Goal: Task Accomplishment & Management: Manage account settings

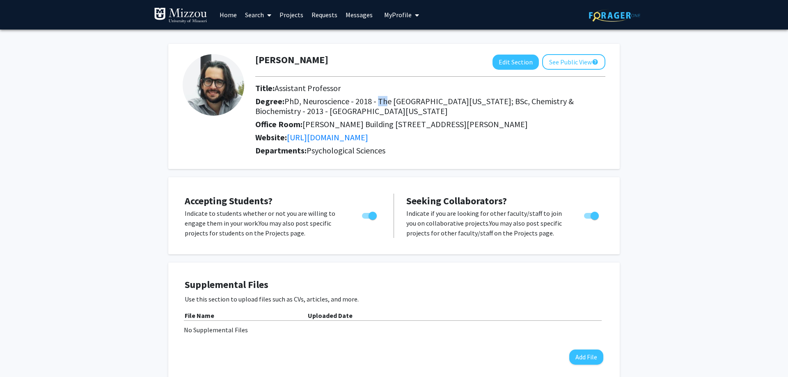
drag, startPoint x: 375, startPoint y: 101, endPoint x: 401, endPoint y: 112, distance: 28.0
click at [393, 108] on h2 "Degree: PhD, Neuroscience - 2018 - The [GEOGRAPHIC_DATA][US_STATE]; BSc, Chemis…" at bounding box center [430, 106] width 350 height 20
click at [402, 112] on h2 "Degree: PhD, Neuroscience - 2018 - The [GEOGRAPHIC_DATA][US_STATE]; BSc, Chemis…" at bounding box center [430, 106] width 350 height 20
drag, startPoint x: 408, startPoint y: 124, endPoint x: 455, endPoint y: 132, distance: 46.9
click at [450, 131] on div "Office Room: [PERSON_NAME][GEOGRAPHIC_DATA] [STREET_ADDRESS][PERSON_NAME]" at bounding box center [430, 125] width 362 height 13
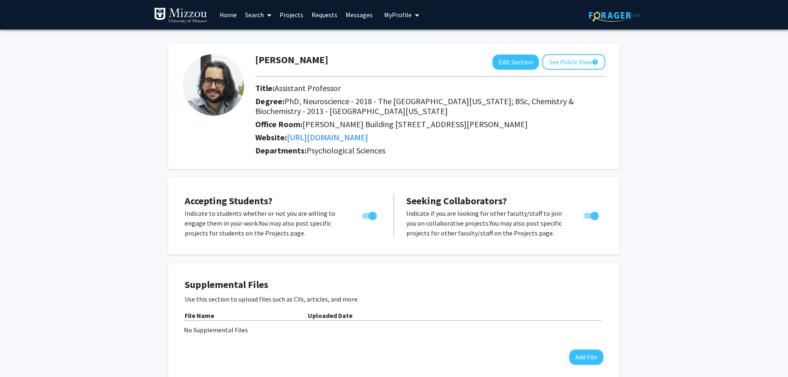
click at [460, 132] on div "Office Room: [PERSON_NAME][GEOGRAPHIC_DATA] [STREET_ADDRESS][PERSON_NAME]" at bounding box center [430, 125] width 362 height 13
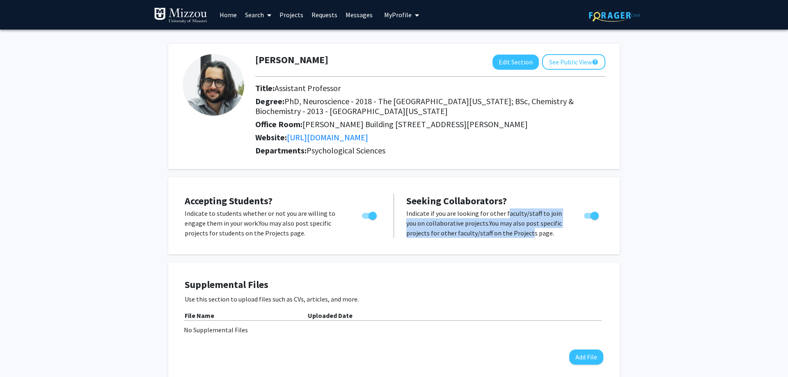
drag, startPoint x: 503, startPoint y: 213, endPoint x: 527, endPoint y: 235, distance: 32.8
click at [527, 235] on p "Indicate if you are looking for other faculty/staff to join you on collaborativ…" at bounding box center [487, 223] width 162 height 30
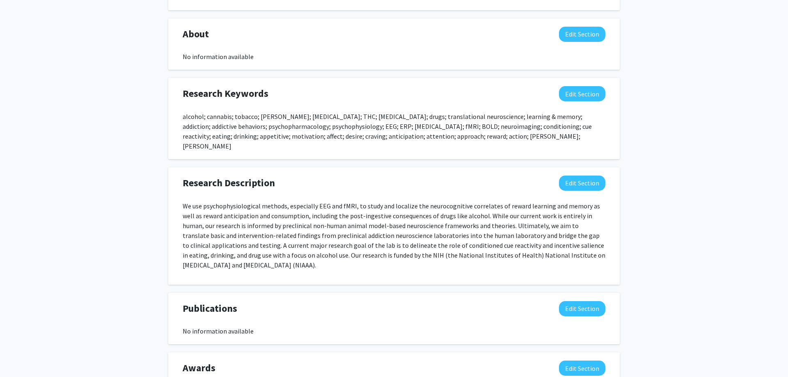
scroll to position [377, 0]
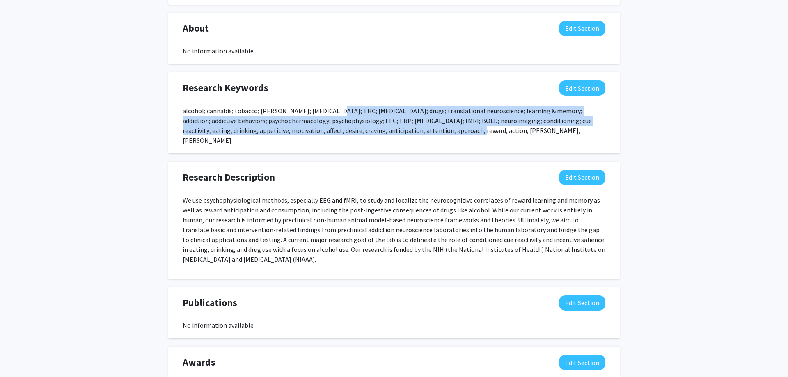
drag, startPoint x: 432, startPoint y: 130, endPoint x: 466, endPoint y: 138, distance: 35.0
click at [463, 137] on div "alcohol; cannabis; tobacco; [PERSON_NAME]; [MEDICAL_DATA]; THC; [MEDICAL_DATA];…" at bounding box center [394, 125] width 423 height 39
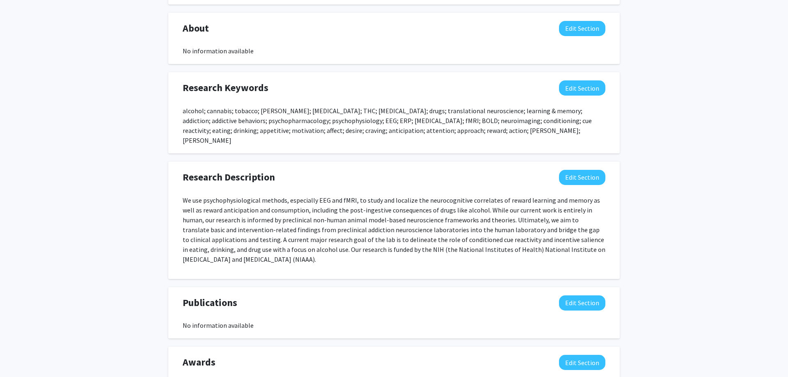
click at [466, 138] on div "Research Keywords Edit Section alcohol; cannabis; tobacco; vaping; [MEDICAL_DAT…" at bounding box center [393, 112] width 451 height 81
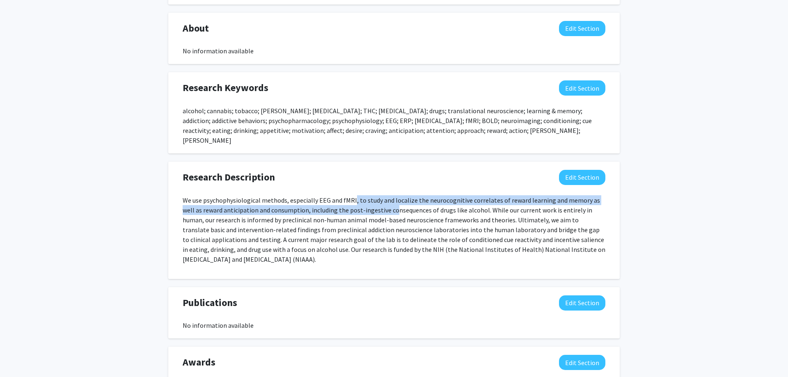
drag, startPoint x: 363, startPoint y: 190, endPoint x: 416, endPoint y: 204, distance: 55.5
click at [411, 203] on p "We use psychophysiological methods, especially EEG and fMRI, to study and local…" at bounding box center [394, 229] width 423 height 69
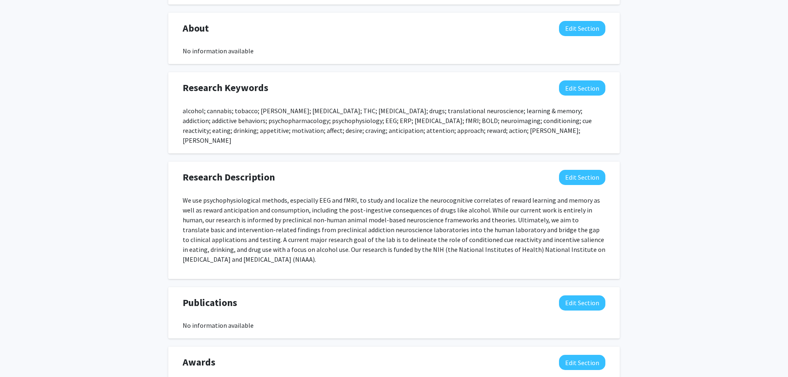
click at [416, 204] on p "We use psychophysiological methods, especially EEG and fMRI, to study and local…" at bounding box center [394, 229] width 423 height 69
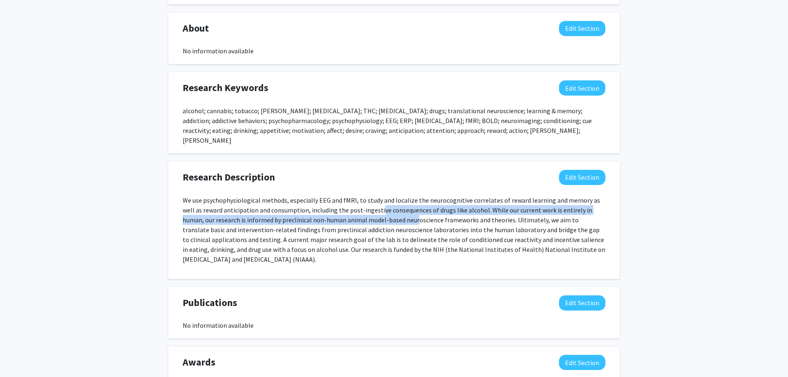
drag, startPoint x: 368, startPoint y: 203, endPoint x: 432, endPoint y: 234, distance: 70.8
click at [425, 232] on p "We use psychophysiological methods, especially EEG and fMRI, to study and local…" at bounding box center [394, 229] width 423 height 69
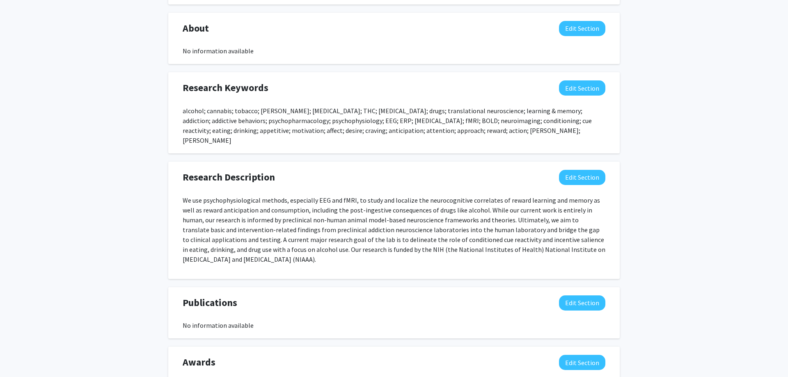
click at [432, 234] on p "We use psychophysiological methods, especially EEG and fMRI, to study and local…" at bounding box center [394, 229] width 423 height 69
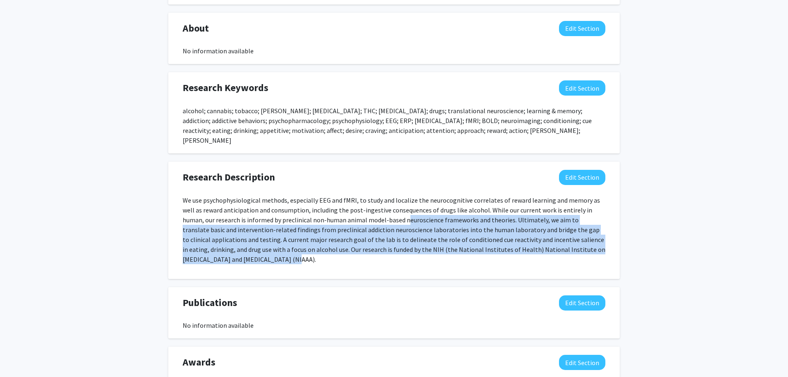
drag, startPoint x: 372, startPoint y: 210, endPoint x: 456, endPoint y: 254, distance: 94.7
click at [452, 251] on p "We use psychophysiological methods, especially EEG and fMRI, to study and local…" at bounding box center [394, 229] width 423 height 69
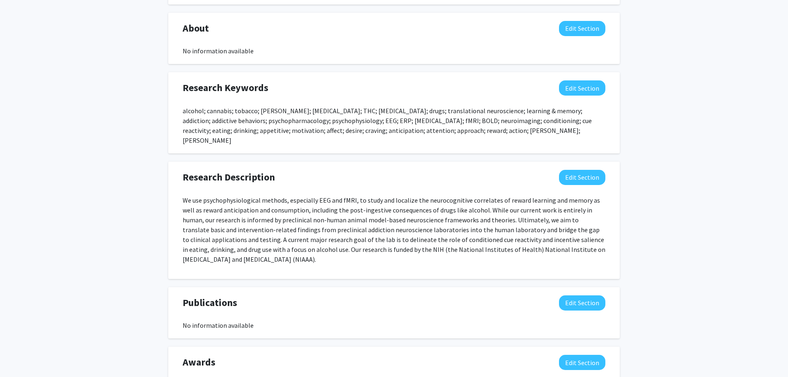
click at [456, 254] on p "We use psychophysiological methods, especially EEG and fMRI, to study and local…" at bounding box center [394, 229] width 423 height 69
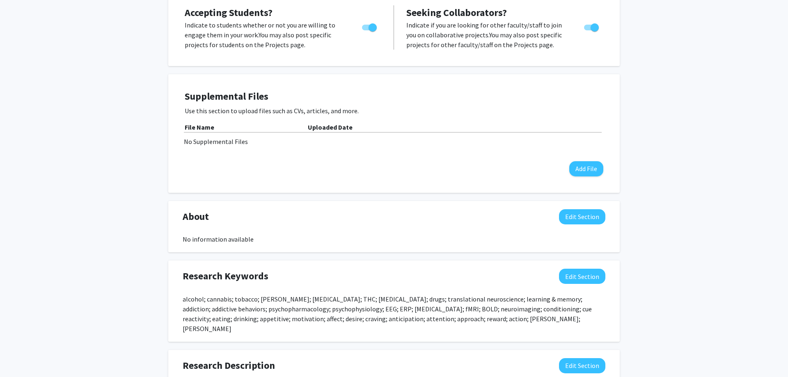
scroll to position [0, 0]
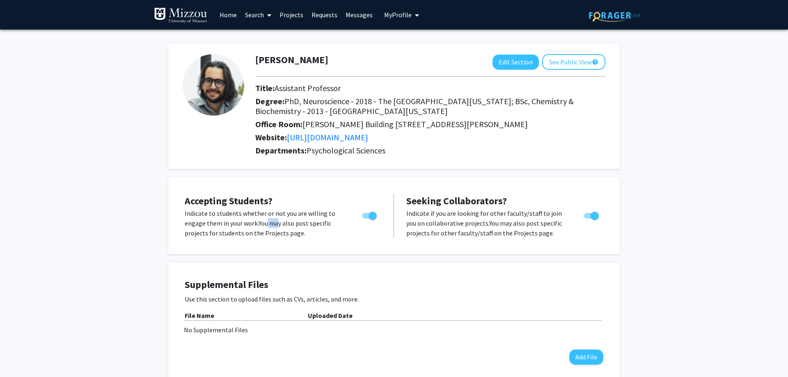
drag, startPoint x: 265, startPoint y: 225, endPoint x: 294, endPoint y: 232, distance: 29.2
click at [293, 231] on p "Indicate to students whether or not you are willing to engage them in your work…" at bounding box center [266, 223] width 162 height 30
click at [294, 232] on p "Indicate to students whether or not you are willing to engage them in your work…" at bounding box center [266, 223] width 162 height 30
drag, startPoint x: 303, startPoint y: 234, endPoint x: 321, endPoint y: 241, distance: 19.5
click at [320, 241] on div "Accepting Students? Indicate to students whether or not you are willing to enga…" at bounding box center [393, 215] width 435 height 61
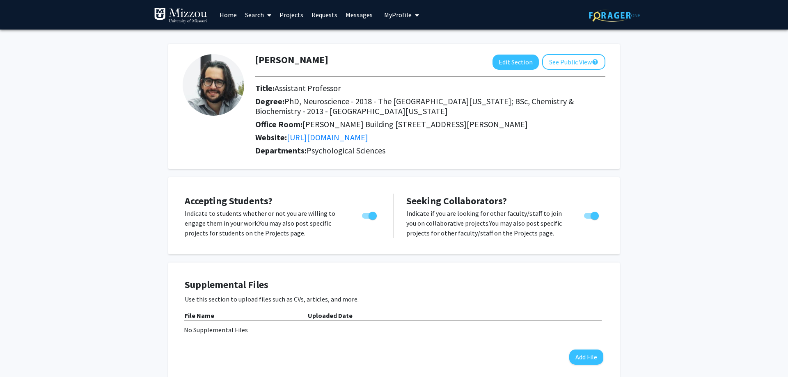
click at [321, 241] on div "Accepting Students? Indicate to students whether or not you are willing to enga…" at bounding box center [393, 215] width 435 height 61
click at [583, 61] on button "See Public View help" at bounding box center [573, 62] width 63 height 16
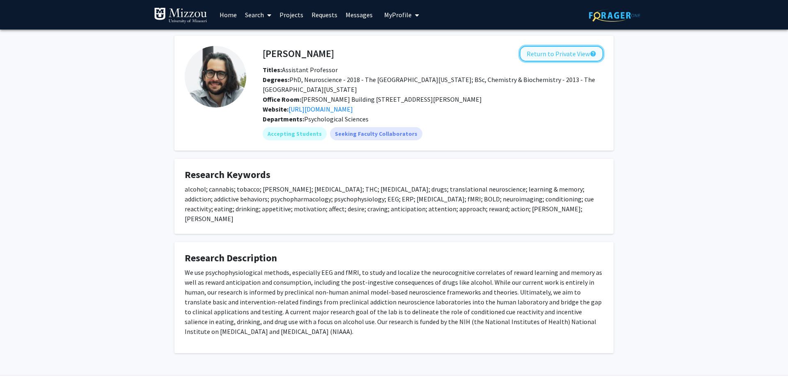
click at [568, 57] on button "Return to Private View help" at bounding box center [561, 54] width 84 height 16
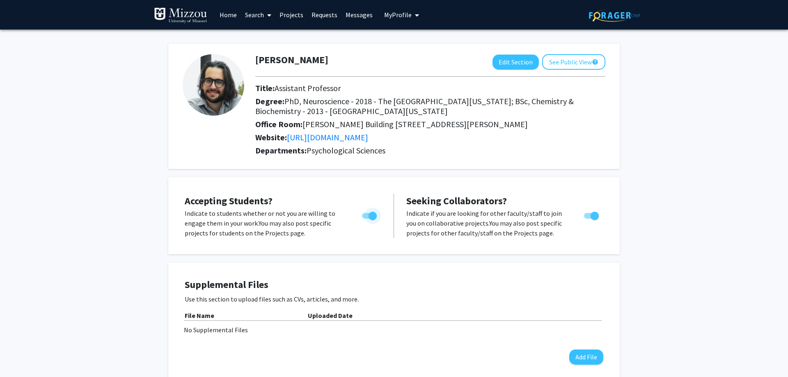
click at [377, 216] on span "Toggle" at bounding box center [369, 216] width 15 height 6
click at [366, 219] on input "Would you like to permit student requests?" at bounding box center [366, 219] width 0 height 0
checkbox input "false"
drag, startPoint x: 467, startPoint y: 223, endPoint x: 513, endPoint y: 223, distance: 46.0
click at [495, 223] on p "Indicate if you are looking for other faculty/staff to join you on collaborativ…" at bounding box center [487, 223] width 162 height 30
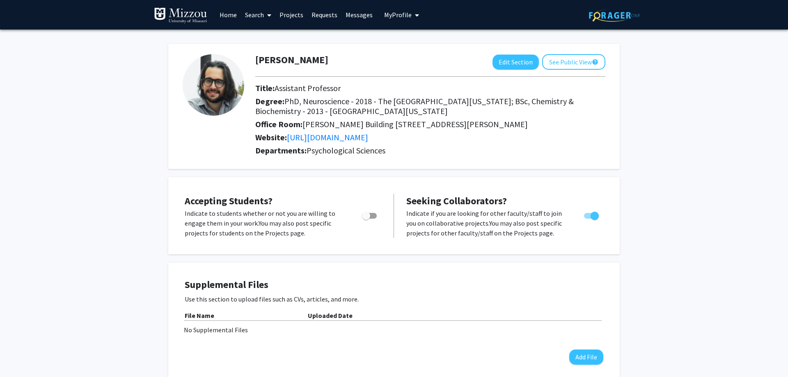
click at [515, 223] on p "Indicate if you are looking for other faculty/staff to join you on collaborativ…" at bounding box center [487, 223] width 162 height 30
click at [590, 213] on span "Toggle" at bounding box center [591, 216] width 15 height 6
click at [588, 219] on input "Toggle" at bounding box center [588, 219] width 0 height 0
checkbox input "false"
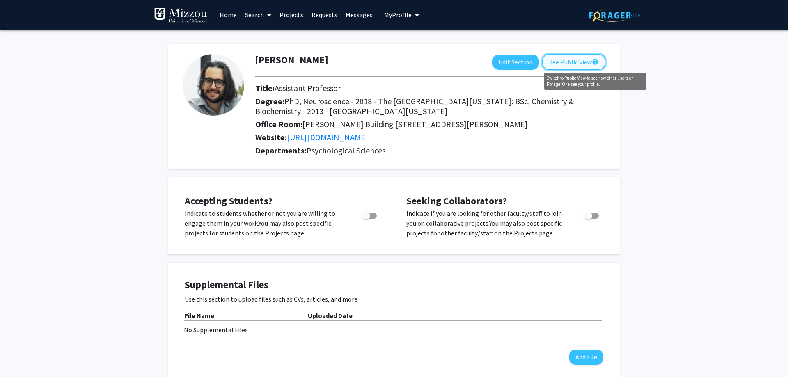
click at [592, 60] on mat-icon "help" at bounding box center [595, 62] width 7 height 10
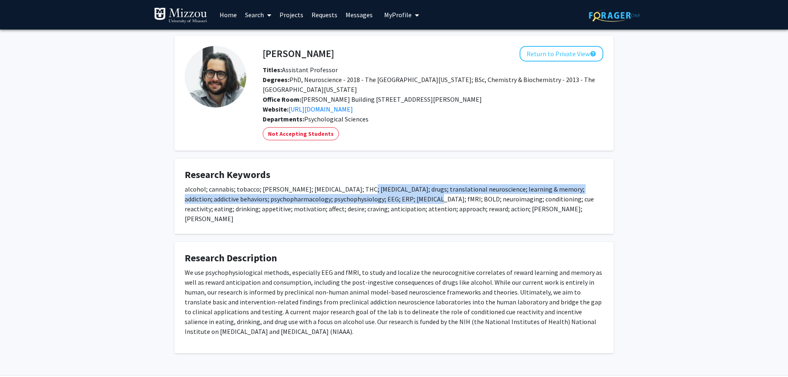
drag, startPoint x: 358, startPoint y: 192, endPoint x: 464, endPoint y: 207, distance: 107.7
click at [450, 206] on div "alcohol; cannabis; tobacco; [PERSON_NAME]; [MEDICAL_DATA]; THC; [MEDICAL_DATA];…" at bounding box center [394, 203] width 418 height 39
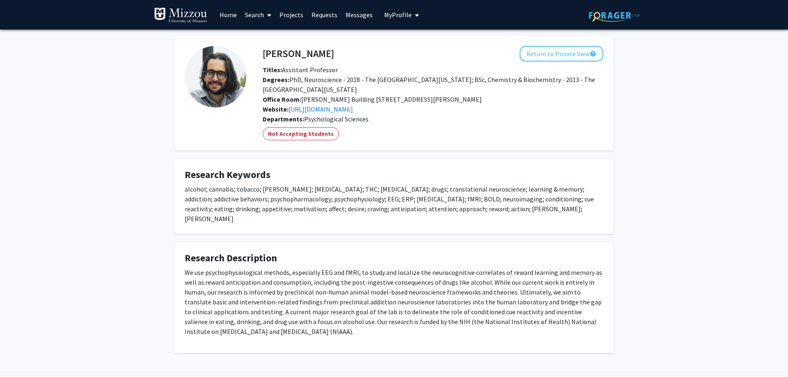
click at [466, 207] on div "alcohol; cannabis; tobacco; [PERSON_NAME]; [MEDICAL_DATA]; THC; [MEDICAL_DATA];…" at bounding box center [394, 203] width 418 height 39
drag, startPoint x: 421, startPoint y: 187, endPoint x: 455, endPoint y: 201, distance: 36.8
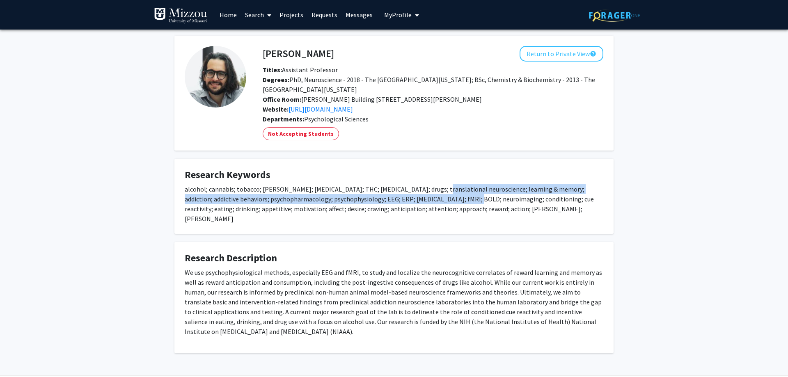
click at [448, 199] on div "alcohol; cannabis; tobacco; [PERSON_NAME]; [MEDICAL_DATA]; THC; [MEDICAL_DATA];…" at bounding box center [394, 203] width 418 height 39
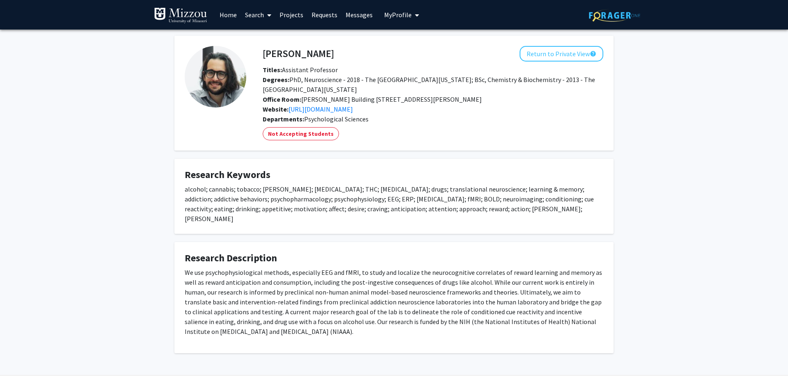
click at [457, 201] on div "alcohol; cannabis; tobacco; [PERSON_NAME]; [MEDICAL_DATA]; THC; [MEDICAL_DATA];…" at bounding box center [394, 203] width 418 height 39
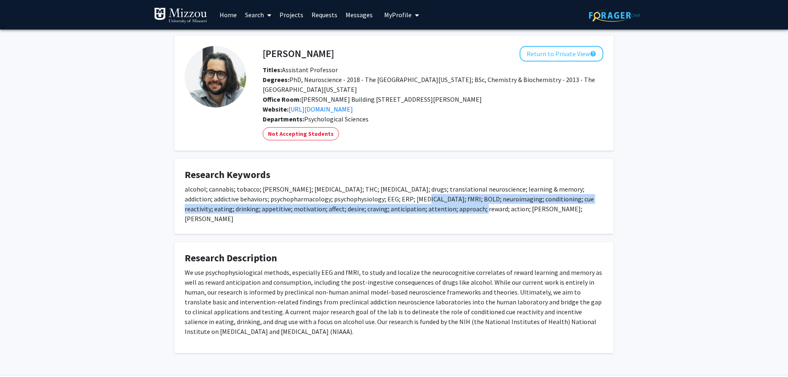
drag, startPoint x: 398, startPoint y: 194, endPoint x: 458, endPoint y: 215, distance: 63.2
click at [453, 214] on div "alcohol; cannabis; tobacco; [PERSON_NAME]; [MEDICAL_DATA]; THC; [MEDICAL_DATA];…" at bounding box center [394, 203] width 418 height 39
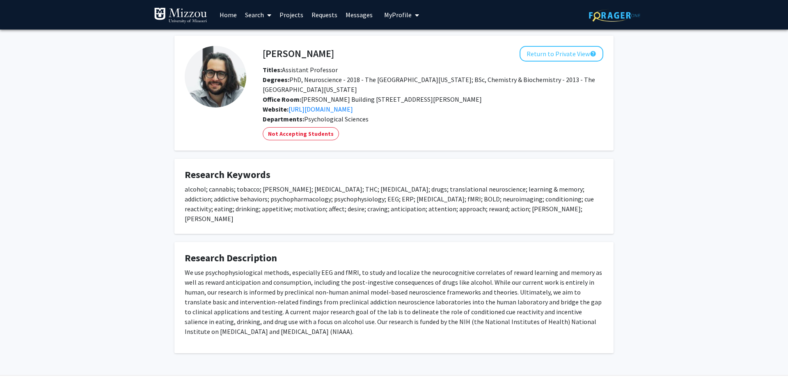
click at [459, 215] on fg-card "Research Keywords alcohol; cannabis; tobacco; vaping; [MEDICAL_DATA]; THC; [MED…" at bounding box center [393, 196] width 439 height 75
click at [540, 304] on fg-card "Research Description We use psychophysiological methods, especially EEG and fMR…" at bounding box center [393, 297] width 439 height 111
click at [544, 305] on p "We use psychophysiological methods, especially EEG and fMRI, to study and local…" at bounding box center [394, 301] width 418 height 69
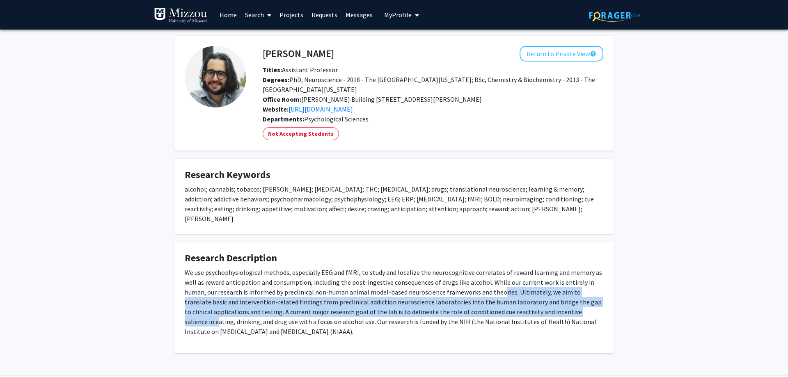
click at [546, 307] on p "We use psychophysiological methods, especially EEG and fMRI, to study and local…" at bounding box center [394, 301] width 418 height 69
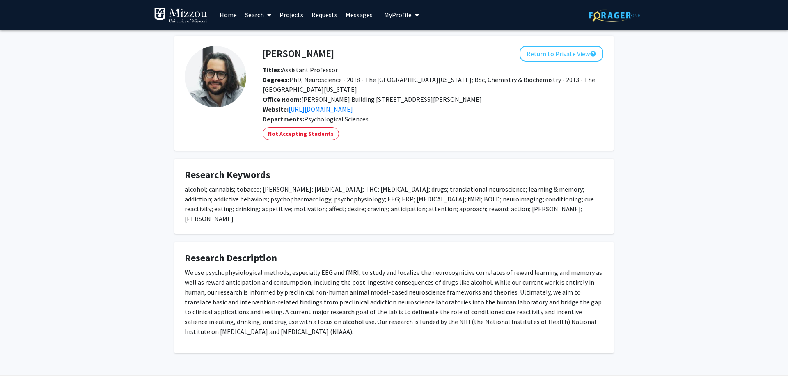
click at [553, 309] on p "We use psychophysiological methods, especially EEG and fMRI, to study and local…" at bounding box center [394, 301] width 418 height 69
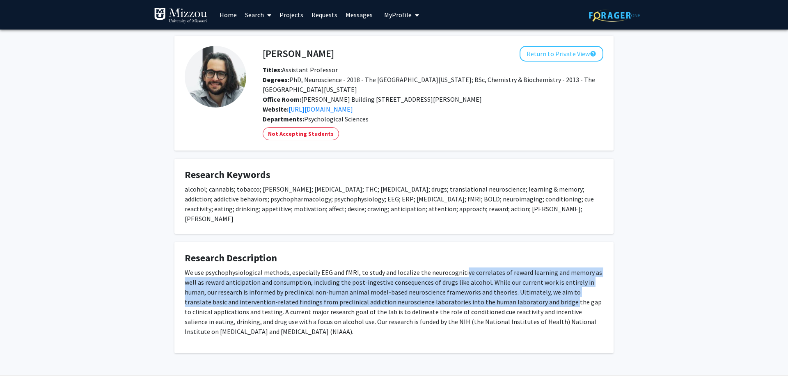
drag, startPoint x: 478, startPoint y: 274, endPoint x: 557, endPoint y: 297, distance: 82.3
click at [553, 297] on p "We use psychophysiological methods, especially EEG and fMRI, to study and local…" at bounding box center [394, 301] width 418 height 69
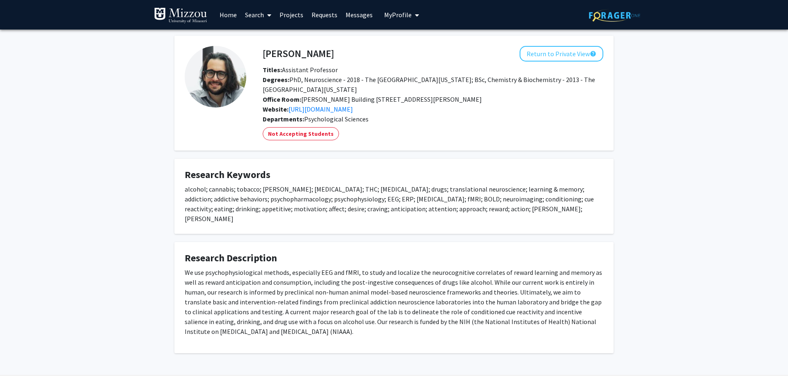
click at [557, 297] on p "We use psychophysiological methods, especially EEG and fMRI, to study and local…" at bounding box center [394, 301] width 418 height 69
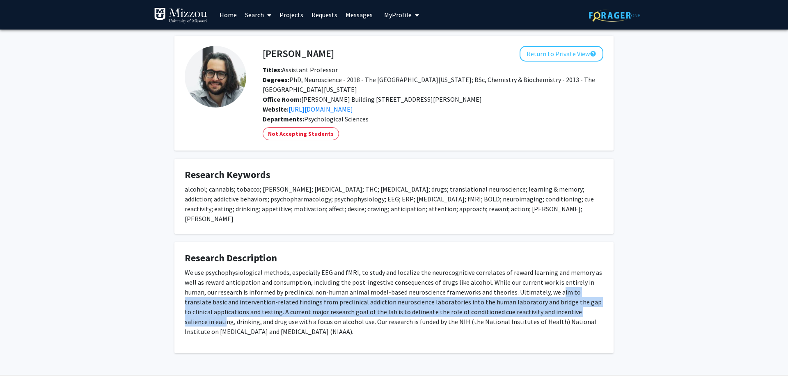
drag, startPoint x: 524, startPoint y: 283, endPoint x: 565, endPoint y: 303, distance: 46.4
click at [565, 303] on p "We use psychophysiological methods, especially EEG and fMRI, to study and local…" at bounding box center [394, 301] width 418 height 69
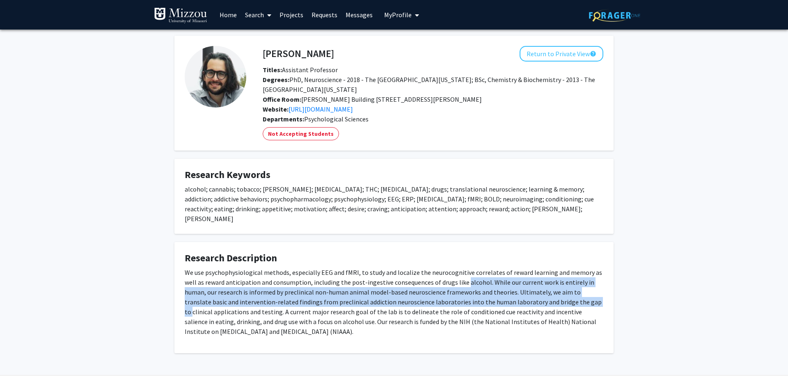
drag, startPoint x: 450, startPoint y: 275, endPoint x: 546, endPoint y: 297, distance: 98.4
click at [544, 297] on p "We use psychophysiological methods, especially EEG and fMRI, to study and local…" at bounding box center [394, 301] width 418 height 69
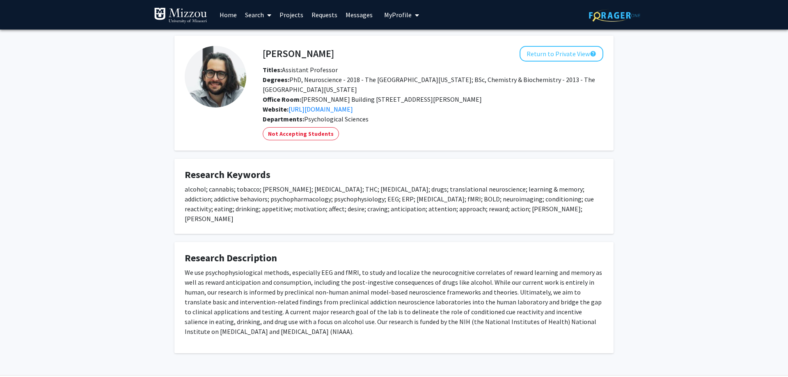
click at [546, 297] on p "We use psychophysiological methods, especially EEG and fMRI, to study and local…" at bounding box center [394, 301] width 418 height 69
